Goal: Task Accomplishment & Management: Complete application form

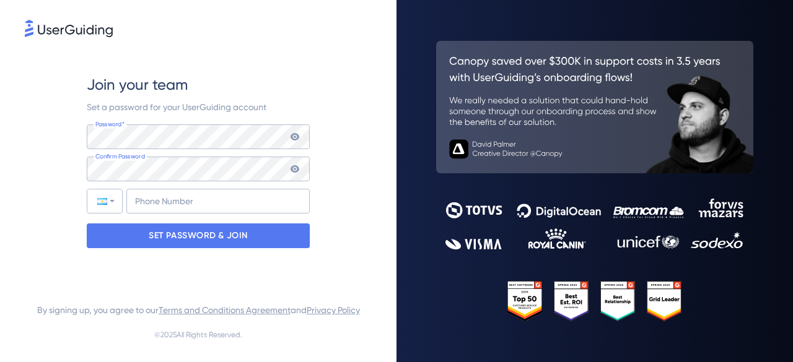
click at [293, 136] on icon at bounding box center [295, 137] width 10 height 10
click at [299, 171] on icon at bounding box center [295, 169] width 10 height 10
click at [230, 207] on input "+54" at bounding box center [217, 201] width 183 height 25
type input "[PHONE_NUMBER]"
click at [332, 225] on div "Join your team Set a password for your UserGuiding account Password* Your passw…" at bounding box center [198, 161] width 347 height 243
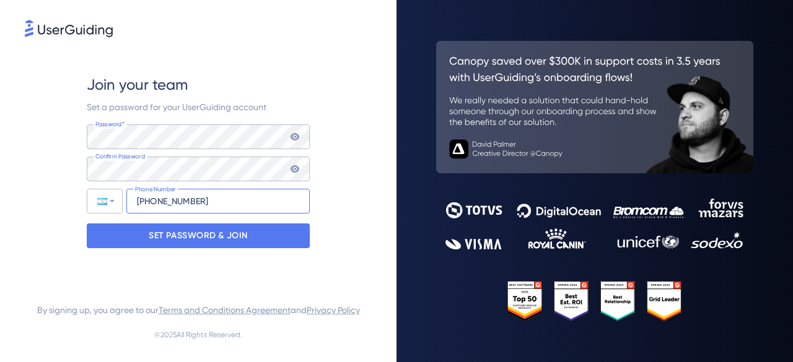
click at [162, 199] on input "[PHONE_NUMBER]" at bounding box center [217, 201] width 183 height 25
click at [224, 201] on input "[PHONE_NUMBER]" at bounding box center [217, 201] width 183 height 25
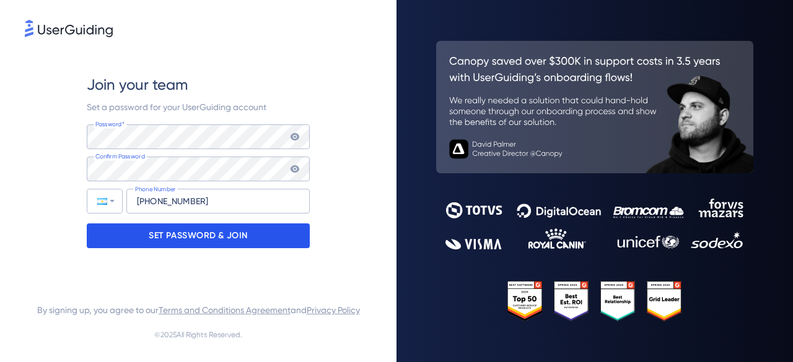
click at [225, 240] on p "SET PASSWORD & JOIN" at bounding box center [198, 236] width 99 height 20
